Goal: Book appointment/travel/reservation

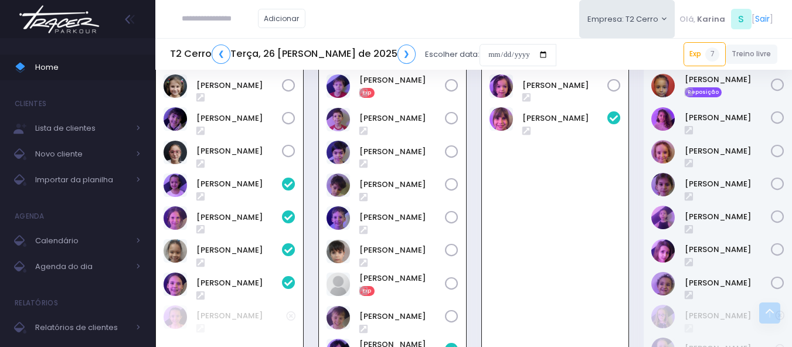
scroll to position [485, 0]
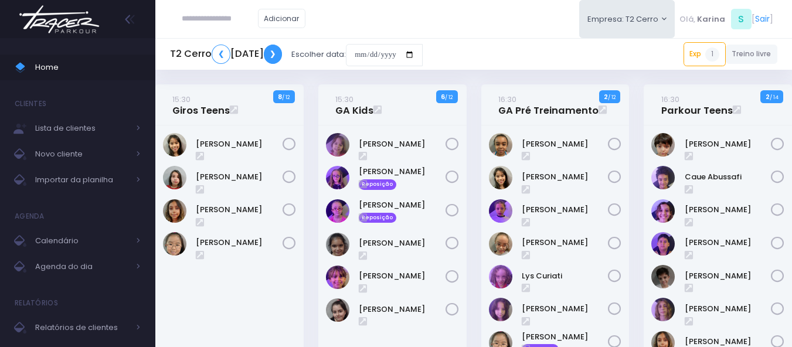
click at [283, 55] on link "❯" at bounding box center [273, 54] width 19 height 19
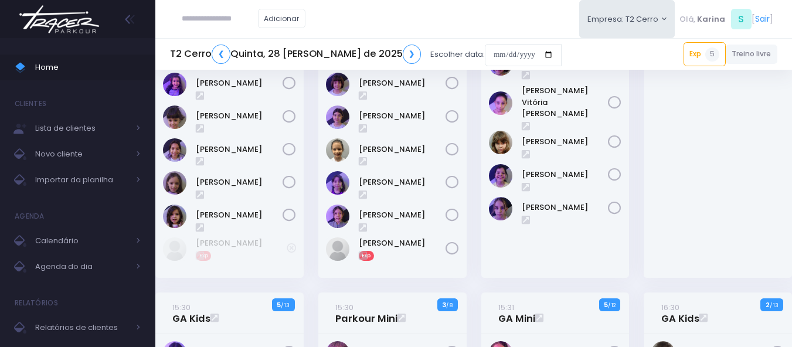
scroll to position [293, 0]
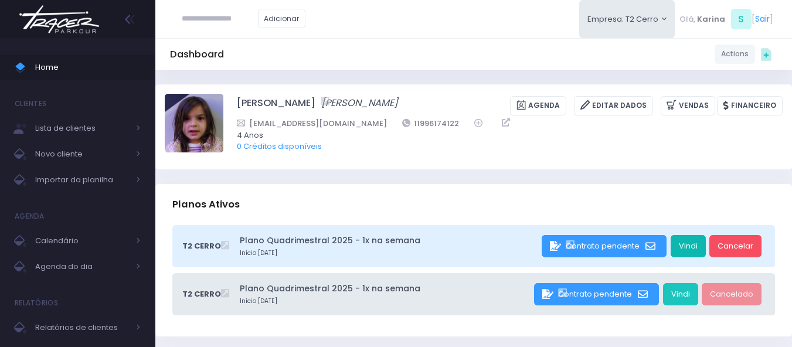
click at [694, 243] on link "Vindi" at bounding box center [688, 246] width 35 height 22
